Goal: Use online tool/utility: Utilize a website feature to perform a specific function

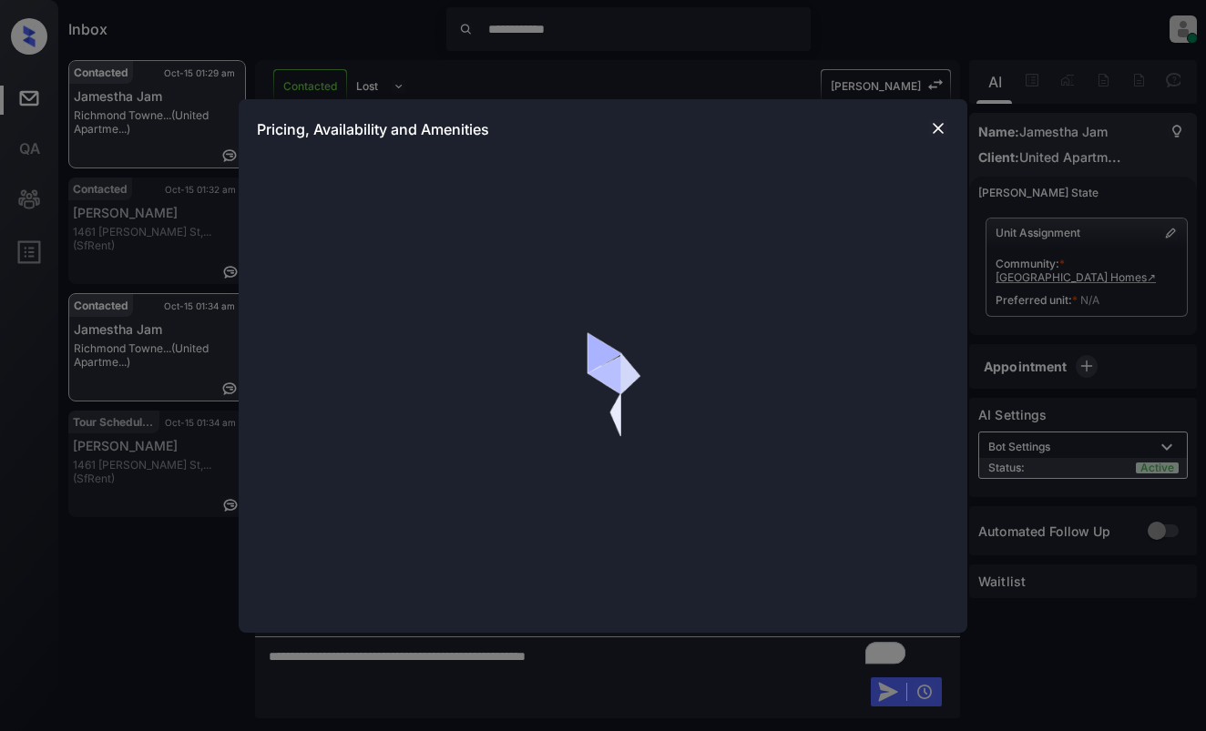
scroll to position [1819, 0]
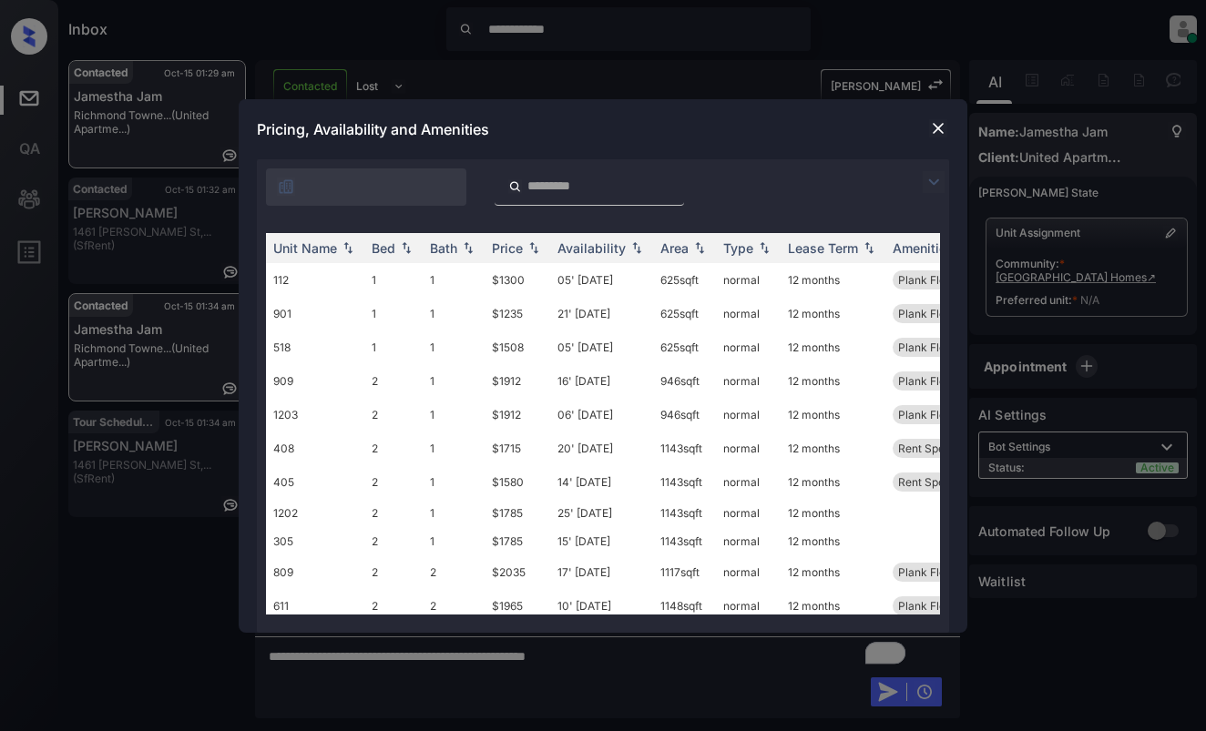
click at [935, 183] on img at bounding box center [933, 182] width 22 height 22
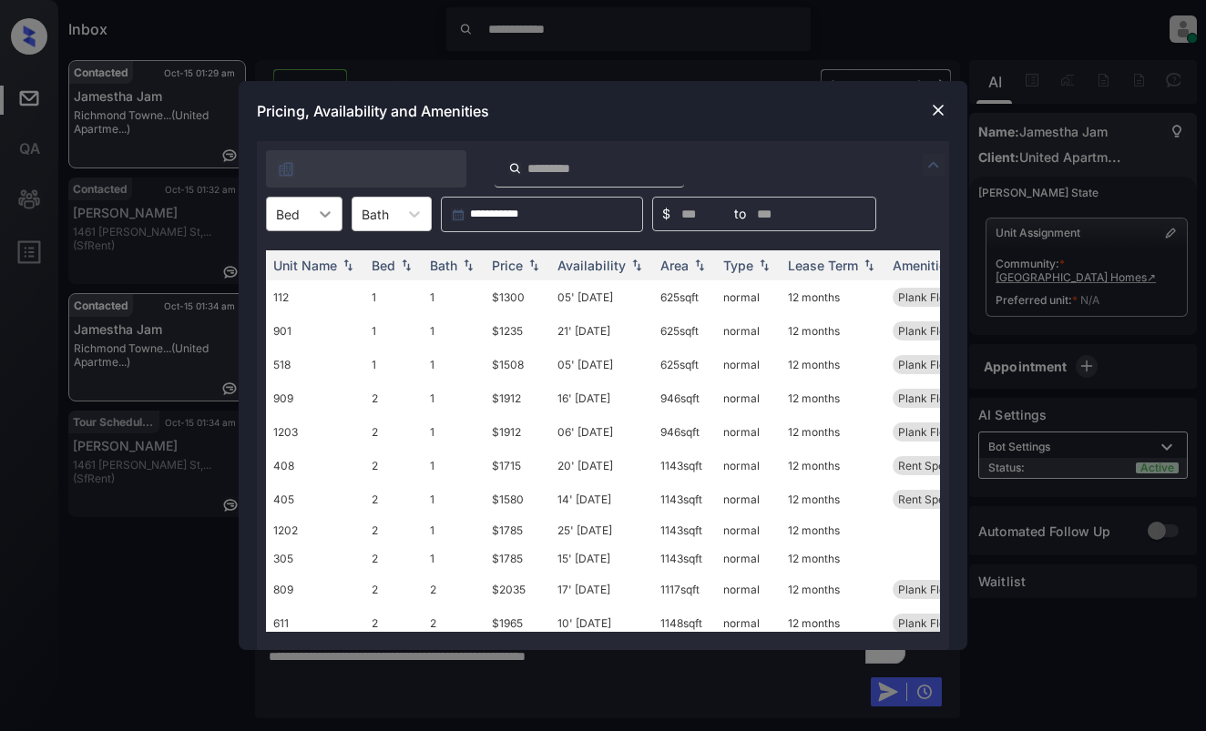
click at [313, 217] on div at bounding box center [325, 214] width 33 height 33
click at [292, 298] on div "2" at bounding box center [304, 291] width 76 height 33
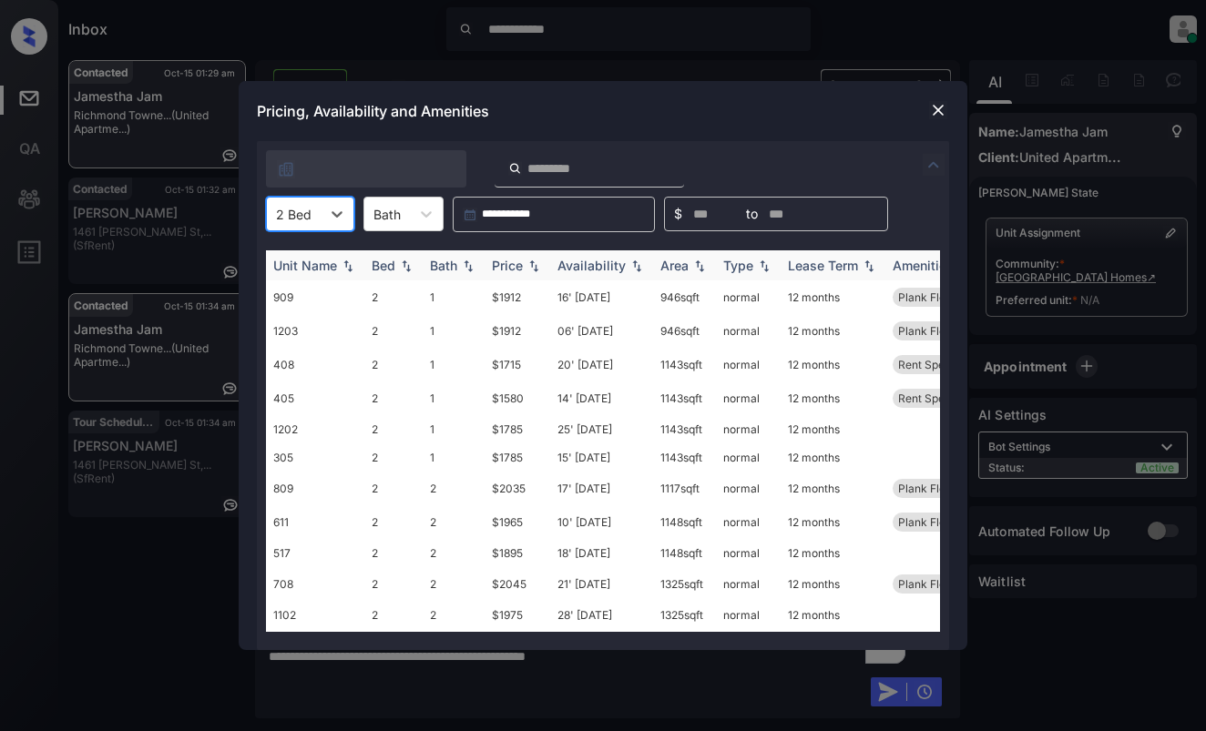
click at [516, 263] on div "Price" at bounding box center [507, 265] width 31 height 15
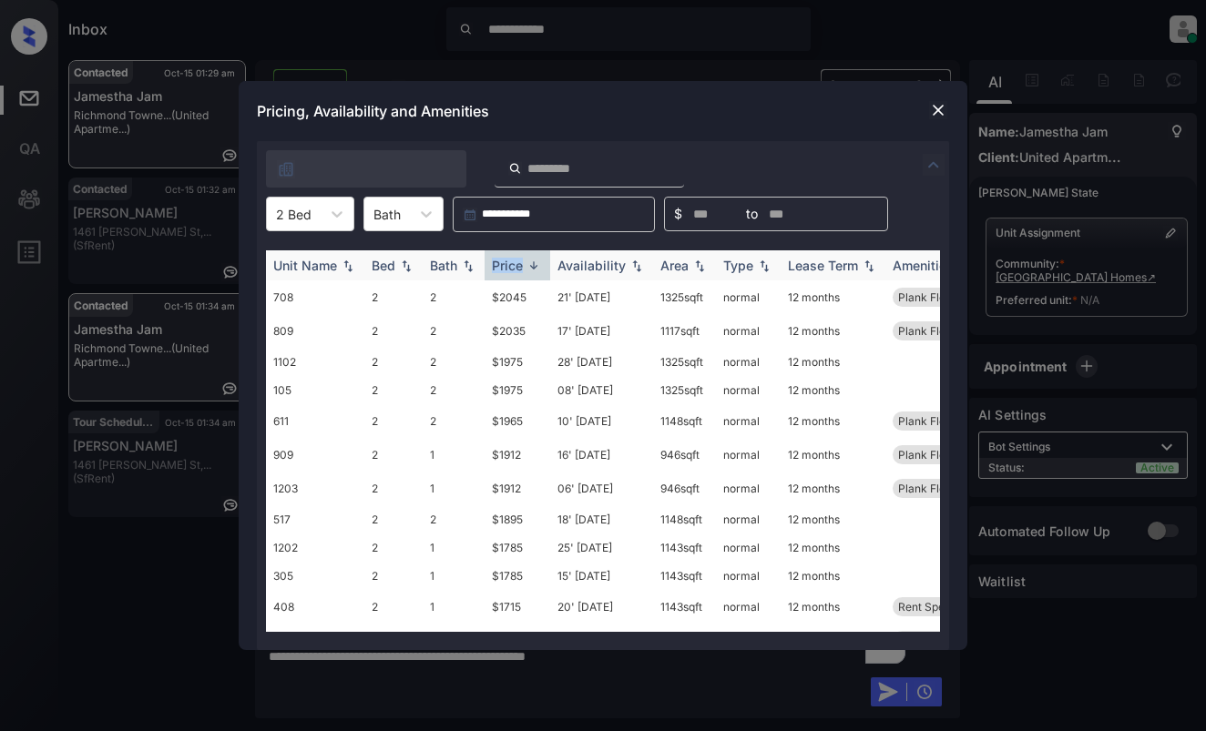
click at [516, 263] on div "Price" at bounding box center [507, 265] width 31 height 15
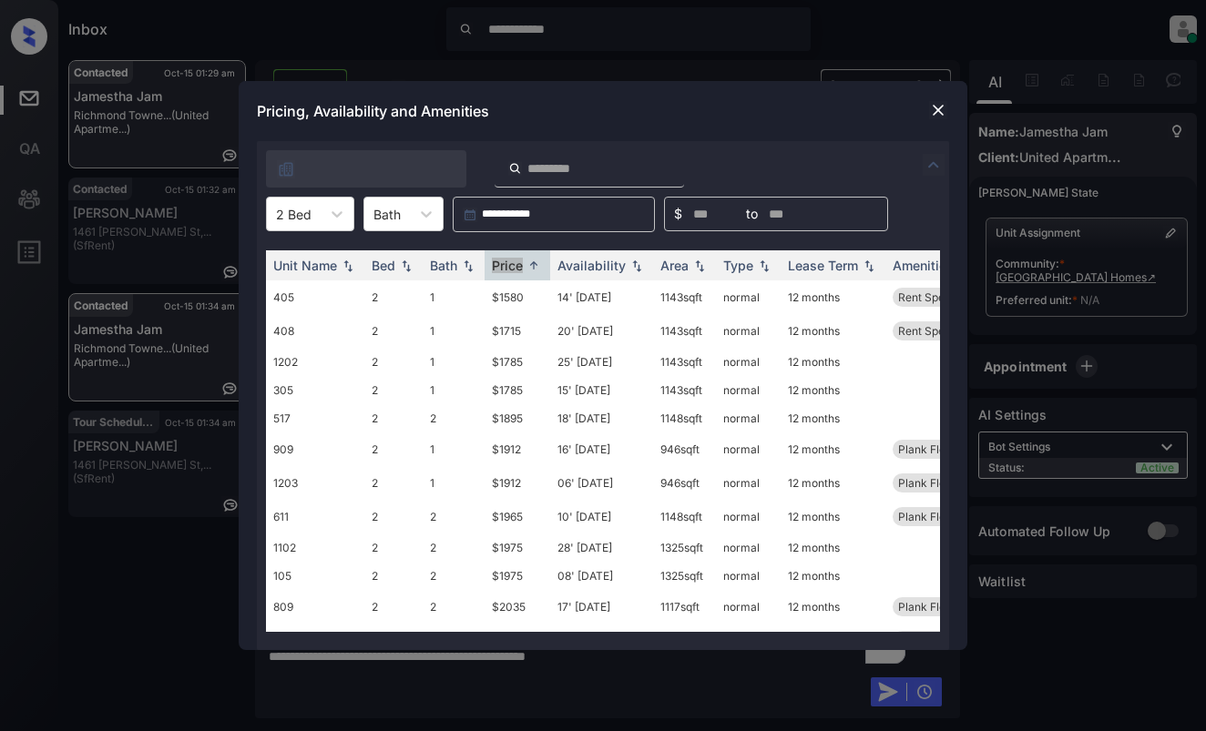
scroll to position [2100, 0]
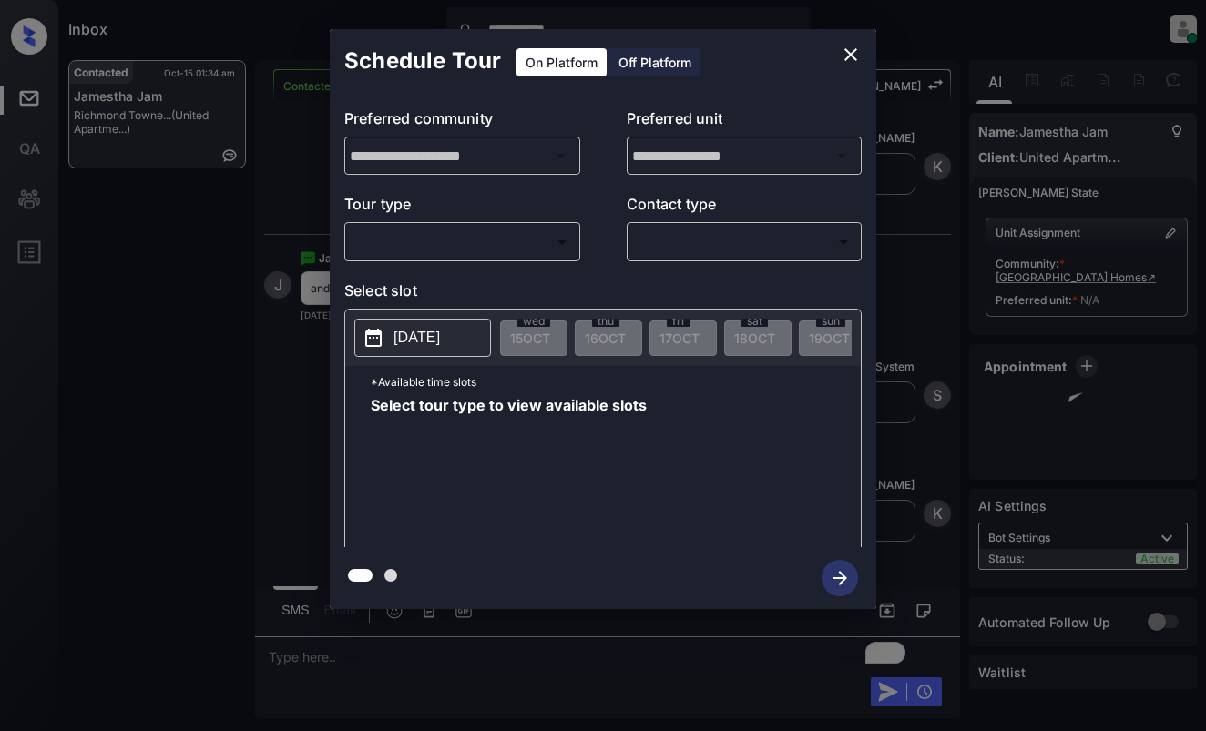
scroll to position [2794, 0]
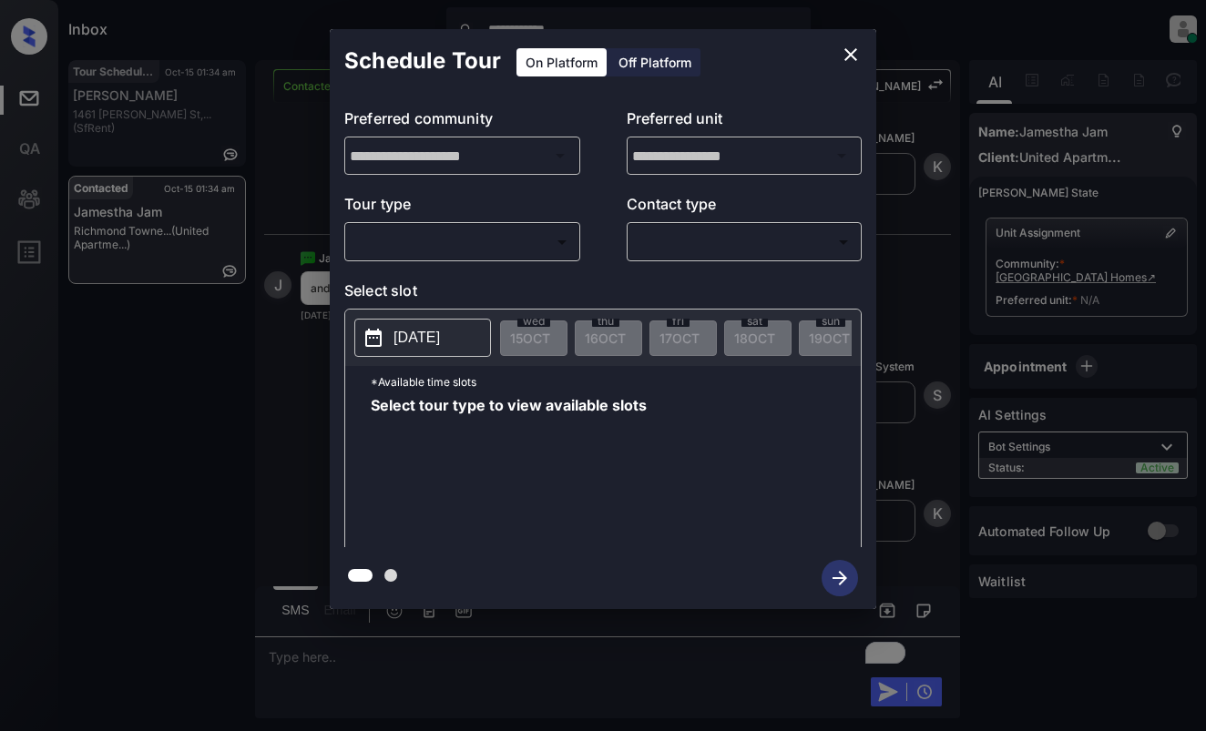
click at [552, 250] on body "**********" at bounding box center [603, 365] width 1206 height 731
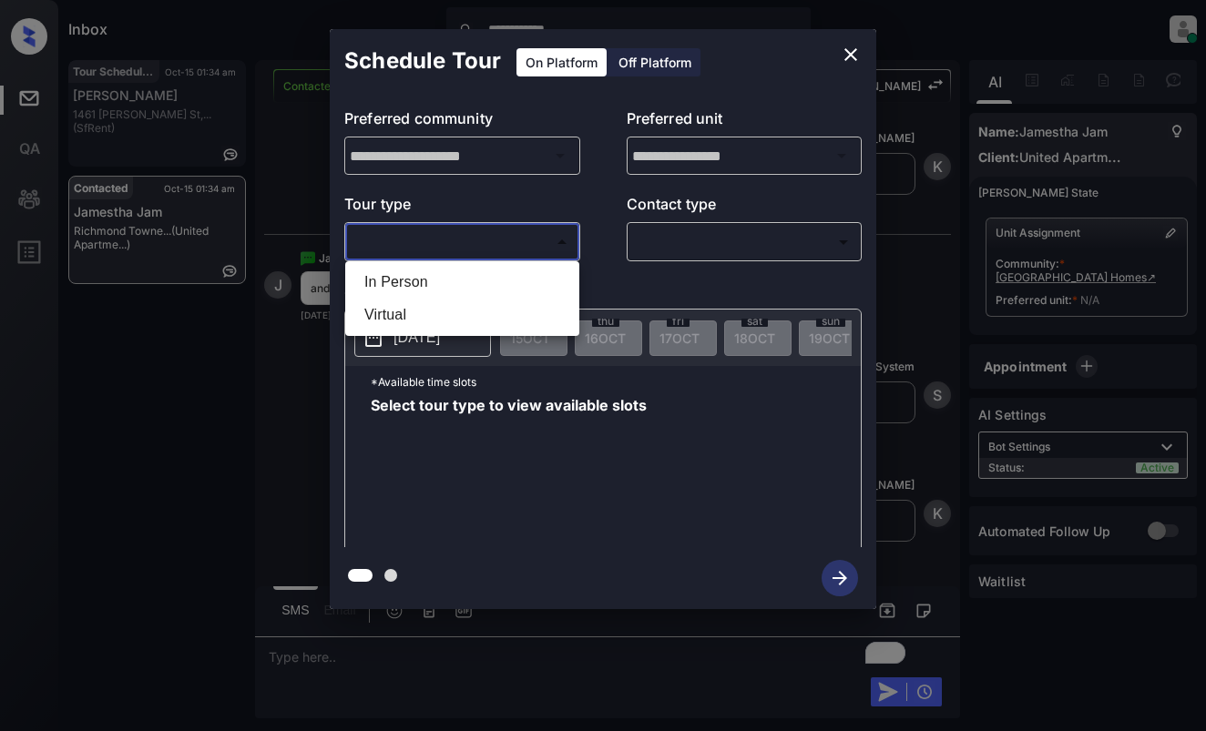
click at [854, 56] on div at bounding box center [603, 365] width 1206 height 731
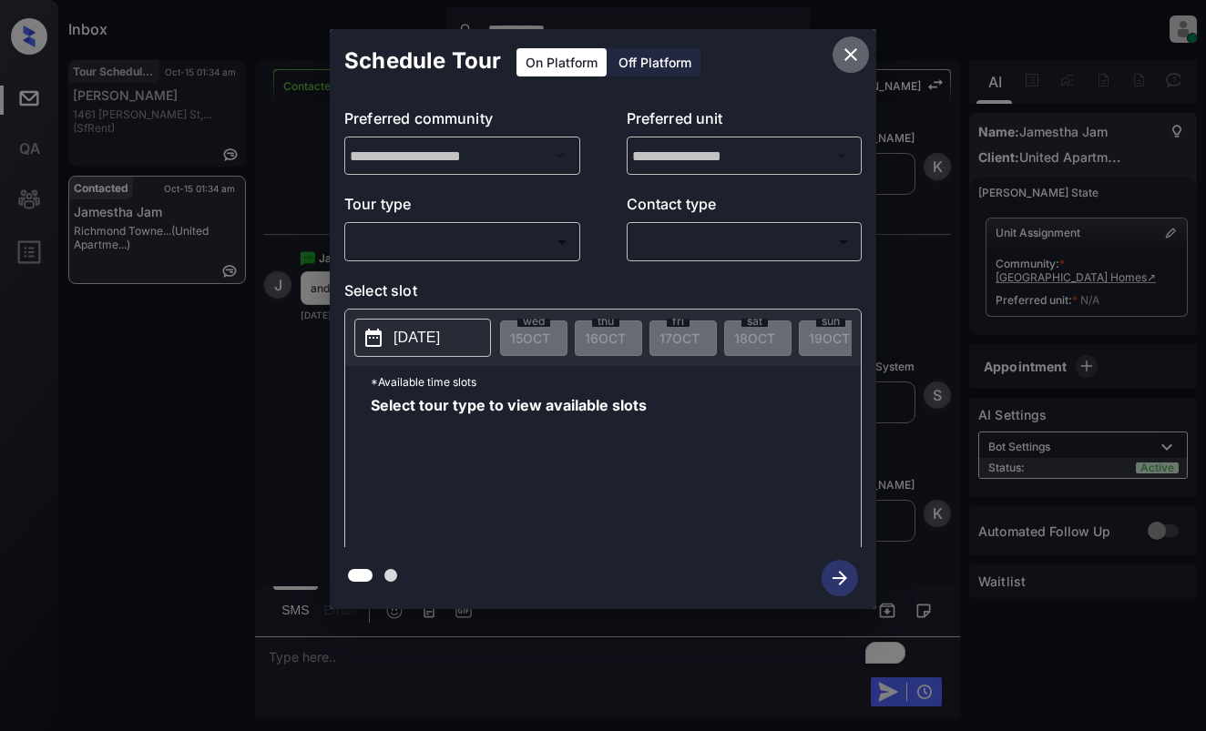
click at [849, 56] on icon "close" at bounding box center [850, 54] width 13 height 13
